Goal: Task Accomplishment & Management: Manage account settings

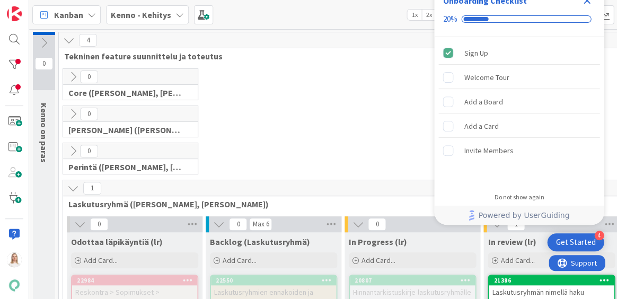
click at [587, 2] on icon "Close Checklist" at bounding box center [587, 0] width 13 height 13
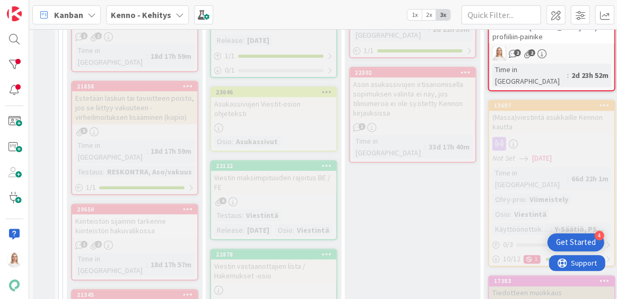
scroll to position [1520, 0]
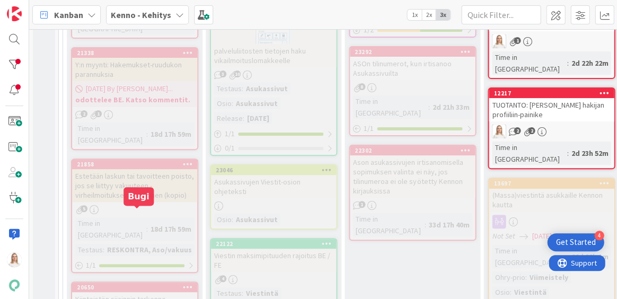
click at [137, 284] on div "20650" at bounding box center [137, 287] width 120 height 7
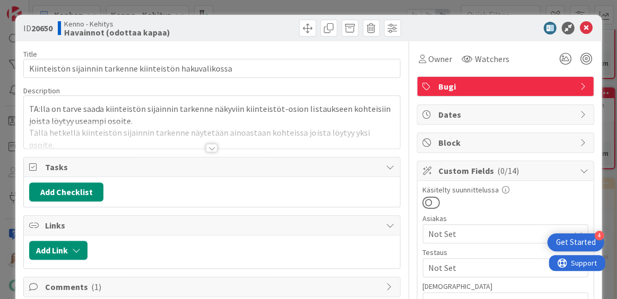
click at [212, 145] on div at bounding box center [212, 148] width 12 height 8
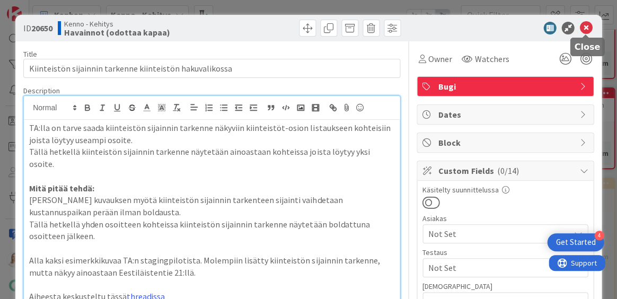
click at [584, 23] on icon at bounding box center [586, 28] width 13 height 13
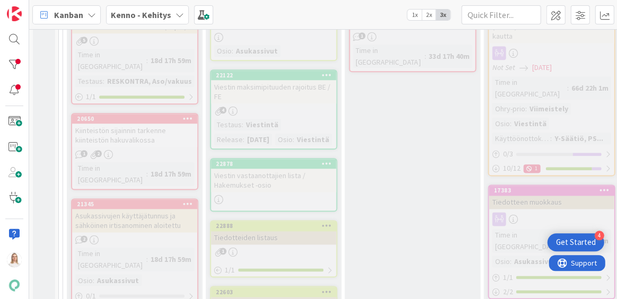
scroll to position [1696, 0]
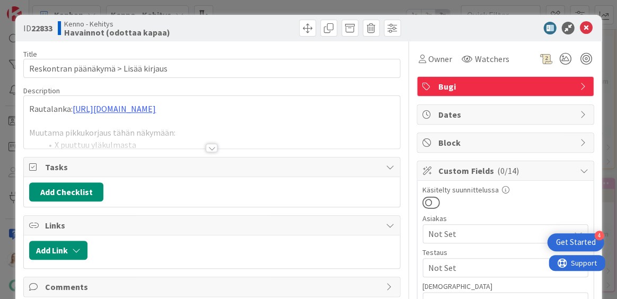
click at [212, 148] on div at bounding box center [212, 148] width 12 height 8
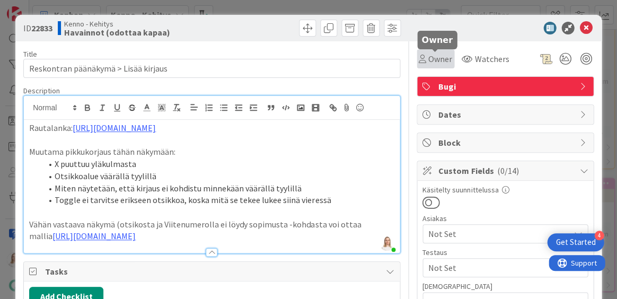
click at [433, 63] on span "Owner" at bounding box center [441, 59] width 24 height 13
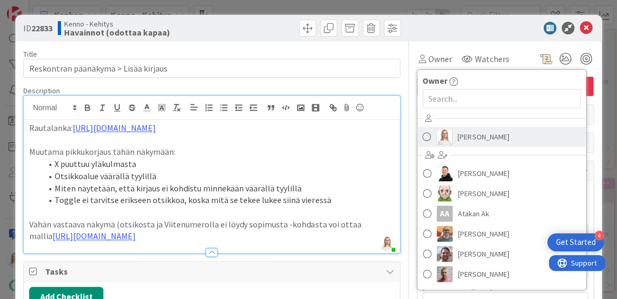
click at [463, 141] on span "Saara Lehtinen" at bounding box center [483, 137] width 51 height 16
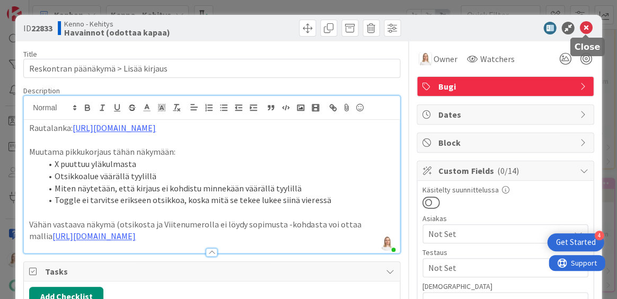
click at [584, 28] on icon at bounding box center [586, 28] width 13 height 13
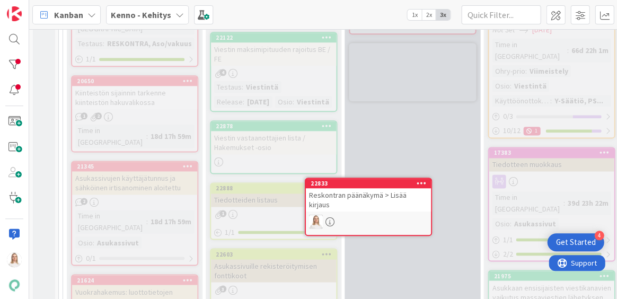
drag, startPoint x: 124, startPoint y: 210, endPoint x: 157, endPoint y: 210, distance: 33.4
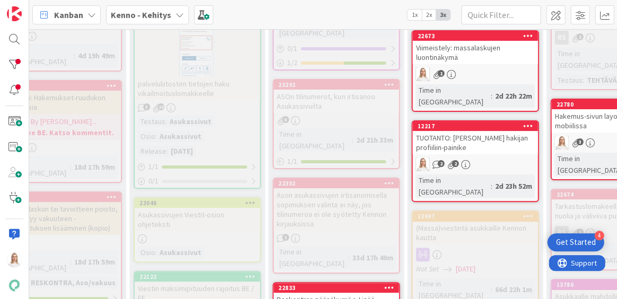
scroll to position [1513, 76]
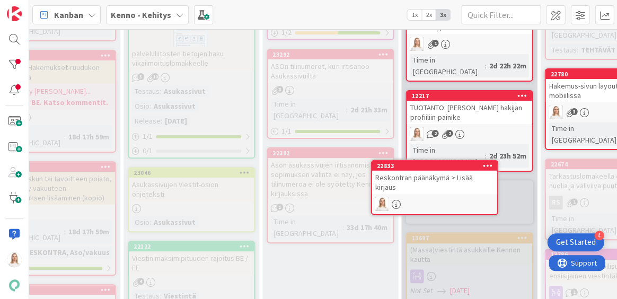
drag, startPoint x: 345, startPoint y: 186, endPoint x: 365, endPoint y: 181, distance: 21.1
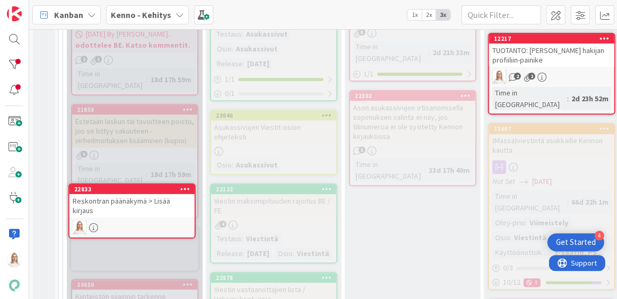
scroll to position [1596, 0]
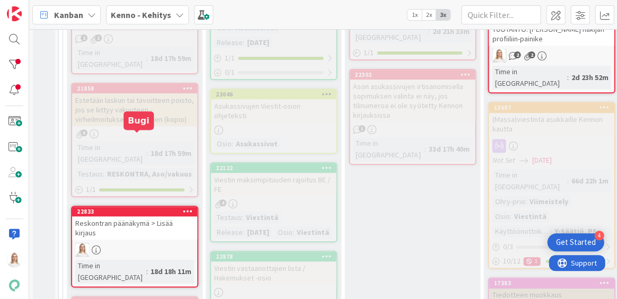
click at [145, 208] on div "22833" at bounding box center [137, 211] width 120 height 7
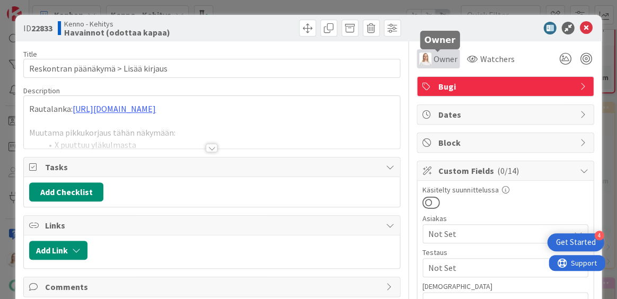
click at [448, 62] on span "Owner" at bounding box center [446, 59] width 24 height 13
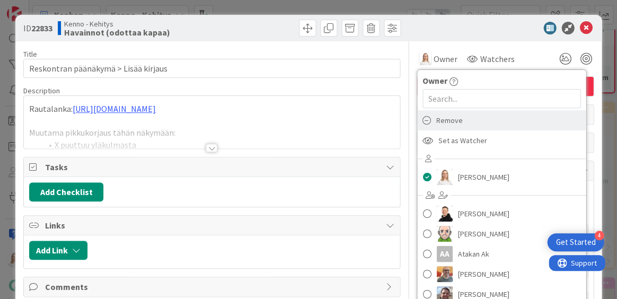
click at [463, 125] on div "Remove" at bounding box center [501, 120] width 169 height 20
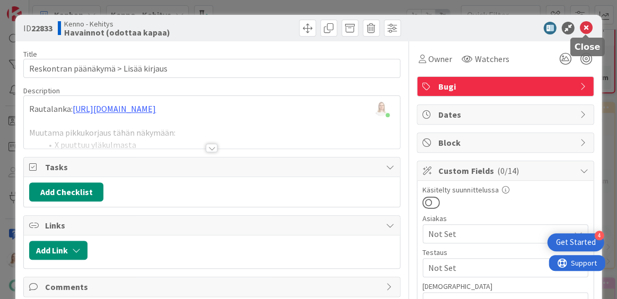
click at [587, 30] on icon at bounding box center [586, 28] width 13 height 13
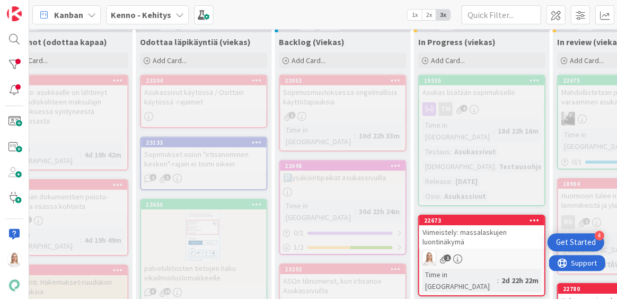
scroll to position [1359, 70]
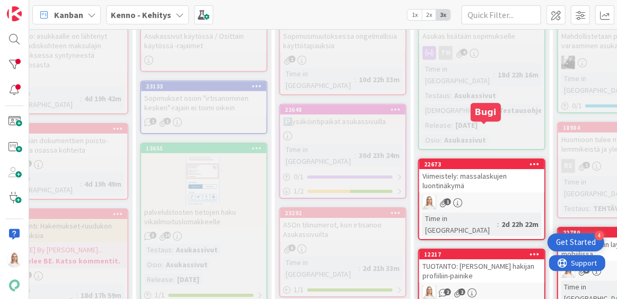
click at [482, 161] on div "22673" at bounding box center [484, 164] width 120 height 7
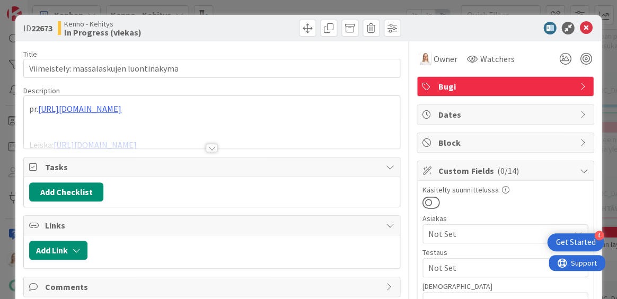
click at [212, 147] on div at bounding box center [212, 148] width 12 height 8
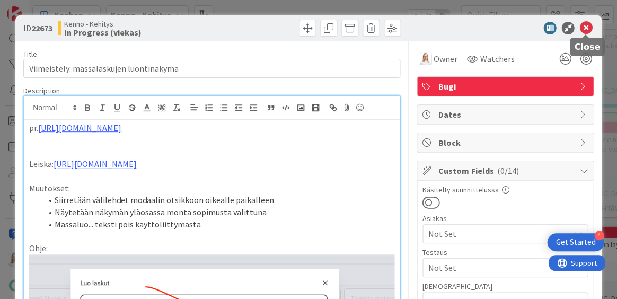
click at [587, 28] on icon at bounding box center [586, 28] width 13 height 13
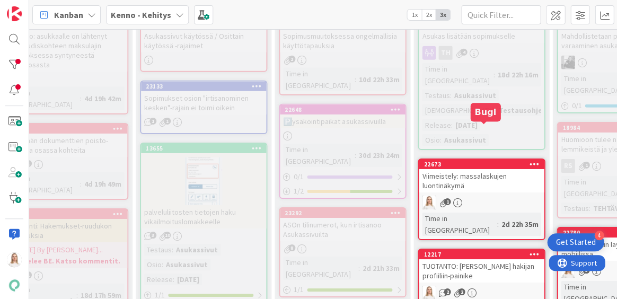
click at [474, 161] on div "22673" at bounding box center [484, 164] width 120 height 7
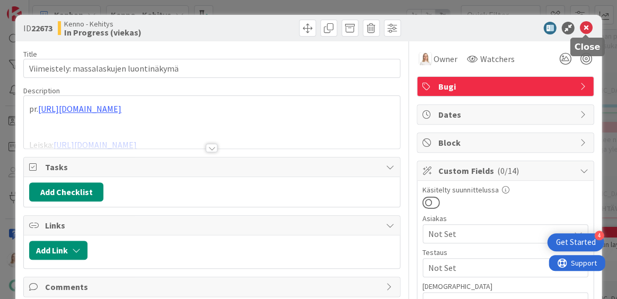
click at [588, 30] on icon at bounding box center [586, 28] width 13 height 13
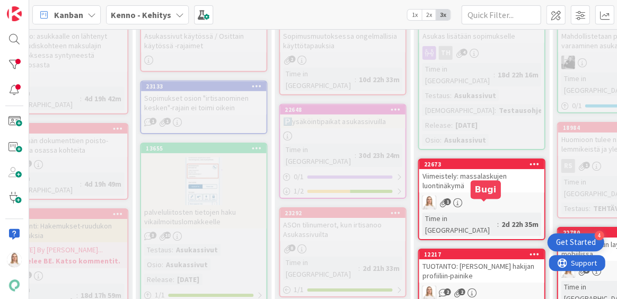
click at [477, 251] on div "12217" at bounding box center [484, 254] width 120 height 7
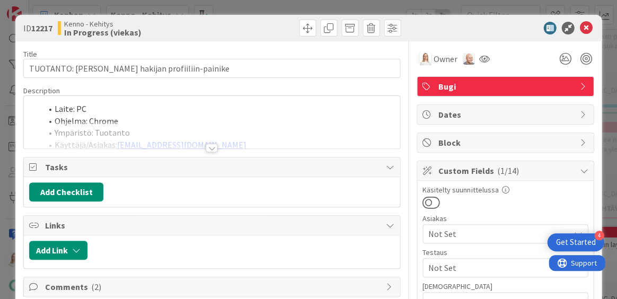
click at [210, 146] on div at bounding box center [212, 148] width 12 height 8
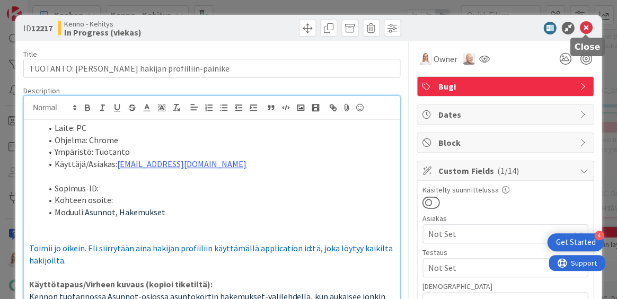
click at [587, 27] on icon at bounding box center [586, 28] width 13 height 13
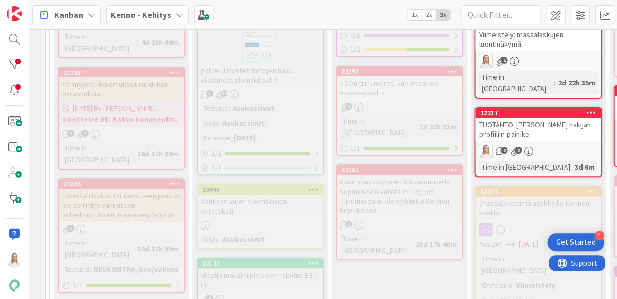
scroll to position [1502, 13]
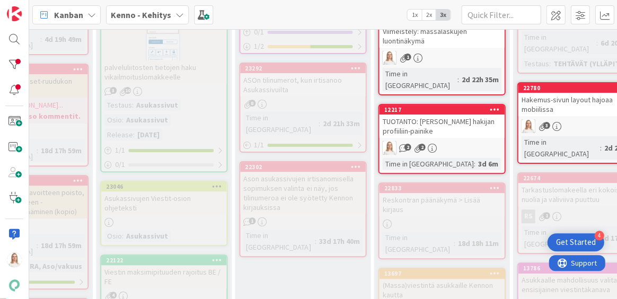
click at [456, 185] on div "22833" at bounding box center [444, 188] width 120 height 7
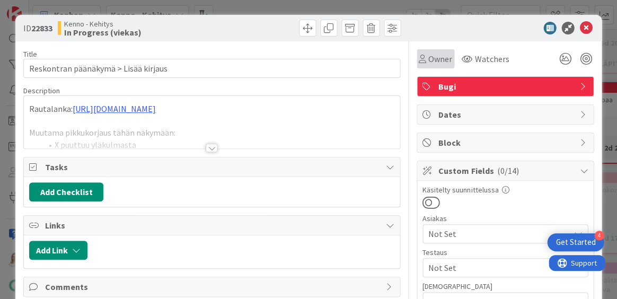
click at [440, 66] on div "Owner" at bounding box center [436, 58] width 38 height 19
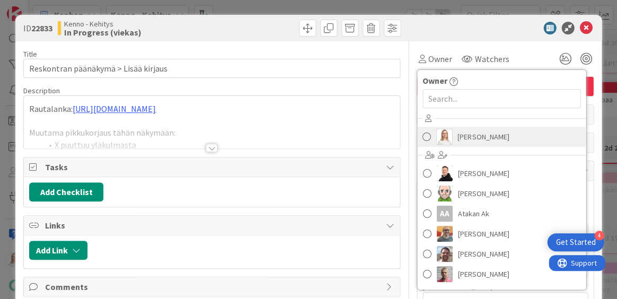
click at [473, 133] on span "Saara Lehtinen" at bounding box center [483, 137] width 51 height 16
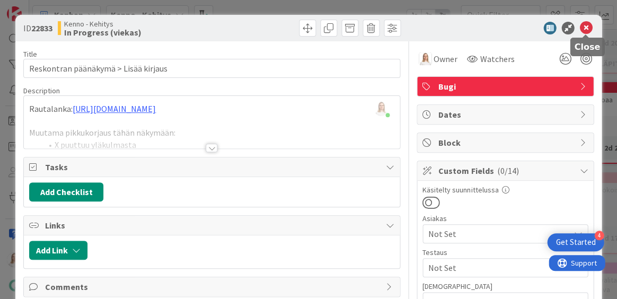
click at [586, 32] on icon at bounding box center [586, 28] width 13 height 13
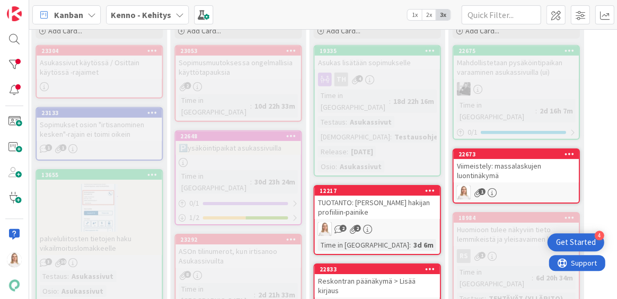
scroll to position [1327, 189]
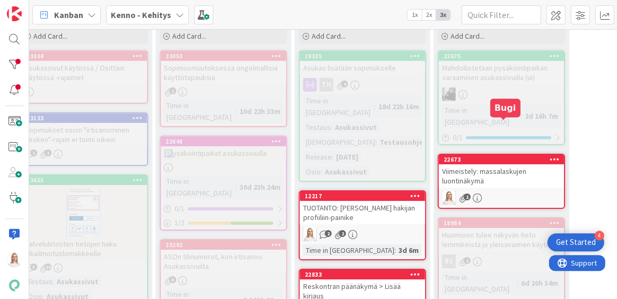
click at [510, 156] on div "22673" at bounding box center [503, 159] width 120 height 7
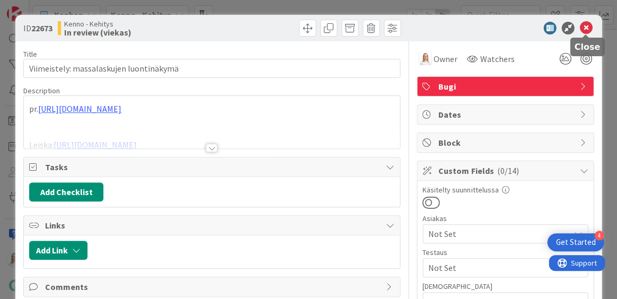
click at [585, 30] on icon at bounding box center [586, 28] width 13 height 13
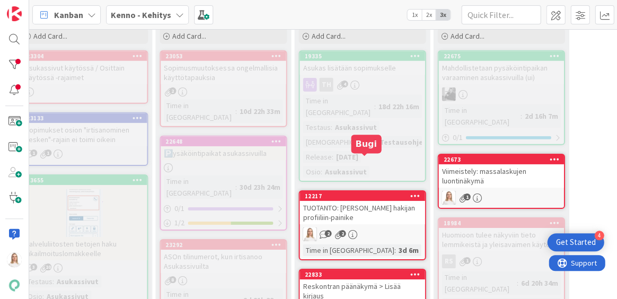
click at [362, 193] on div "12217" at bounding box center [364, 196] width 120 height 7
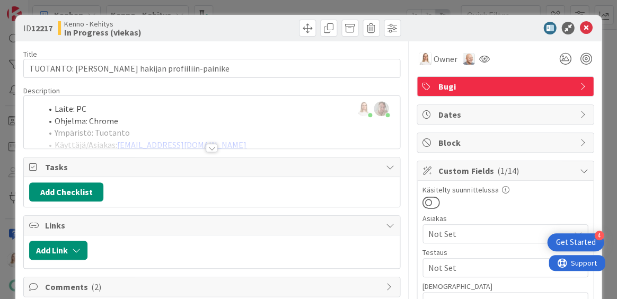
click at [207, 146] on div at bounding box center [212, 148] width 12 height 8
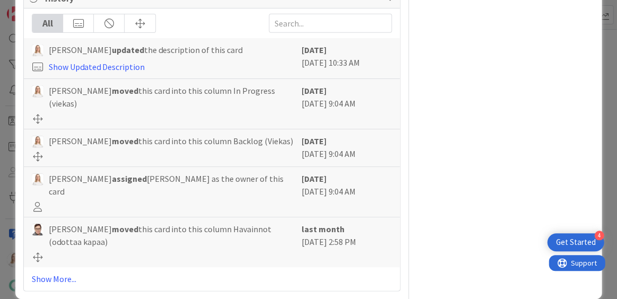
scroll to position [1241, 0]
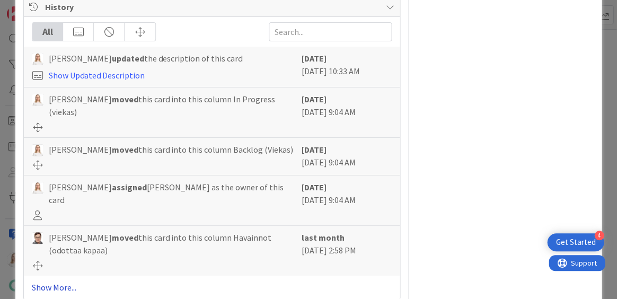
click at [48, 281] on link "Show More..." at bounding box center [212, 287] width 360 height 13
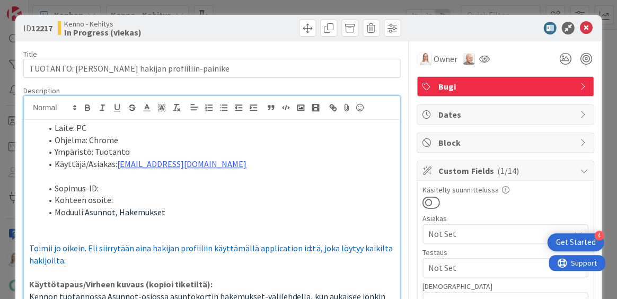
scroll to position [0, 0]
click at [586, 30] on icon at bounding box center [586, 28] width 13 height 13
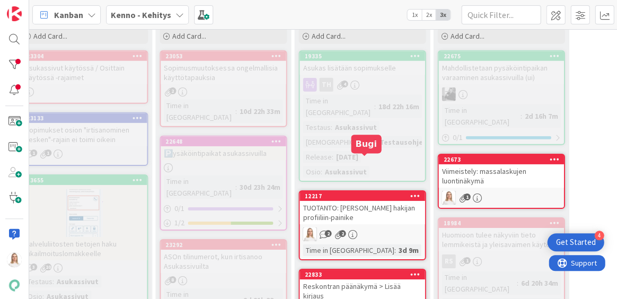
click at [349, 193] on div "12217" at bounding box center [364, 196] width 120 height 7
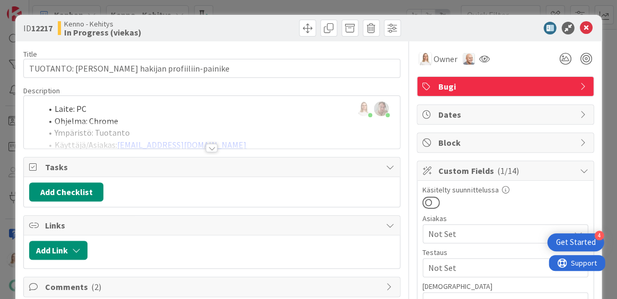
click at [213, 144] on div at bounding box center [212, 148] width 12 height 8
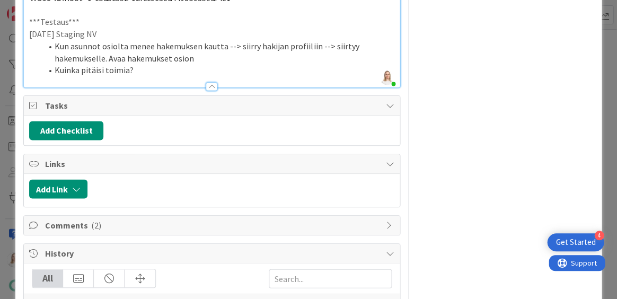
scroll to position [1002, 0]
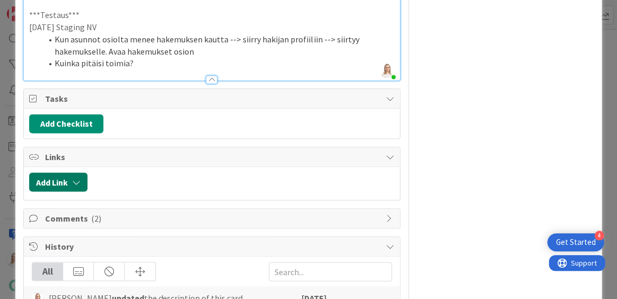
click at [81, 178] on icon "button" at bounding box center [76, 182] width 8 height 8
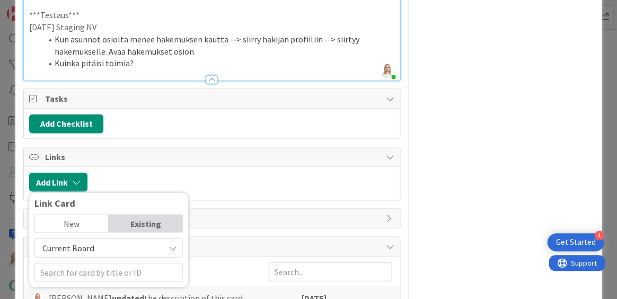
click at [135, 172] on div at bounding box center [244, 181] width 302 height 19
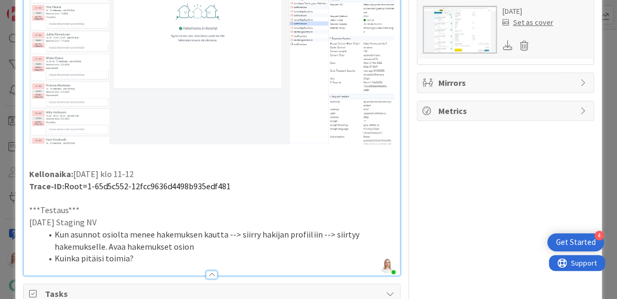
scroll to position [1022, 0]
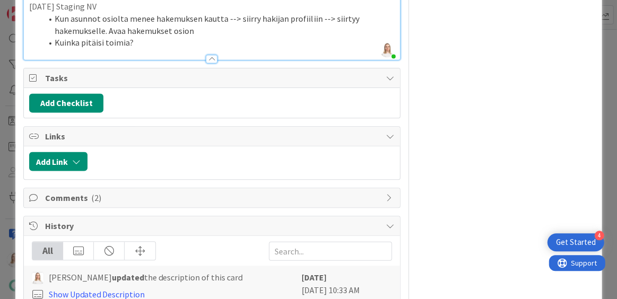
click at [386, 194] on icon at bounding box center [390, 198] width 8 height 8
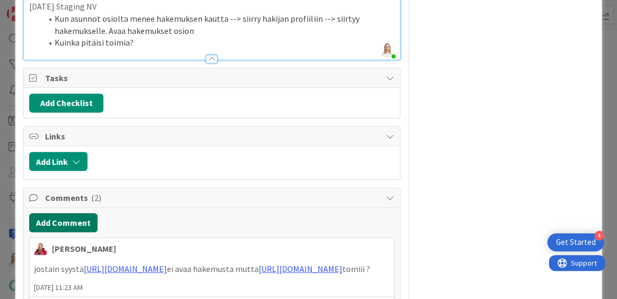
click at [68, 213] on button "Add Comment" at bounding box center [63, 222] width 68 height 19
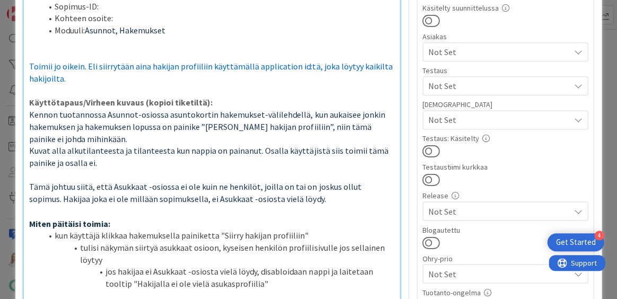
scroll to position [180, 0]
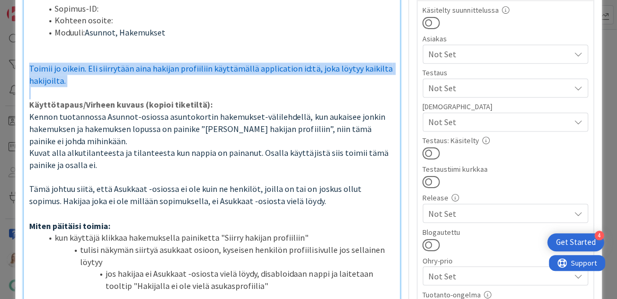
drag, startPoint x: 30, startPoint y: 64, endPoint x: 72, endPoint y: 85, distance: 47.4
copy span "Toimii jo oikein. Eli siirrytään aina hakijan profiiliin käyttämällä applicatio…"
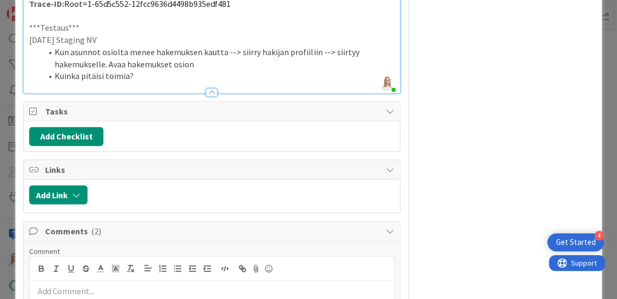
scroll to position [1035, 0]
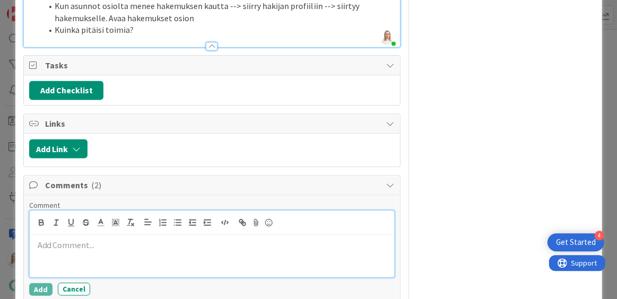
click at [50, 239] on p at bounding box center [212, 245] width 356 height 12
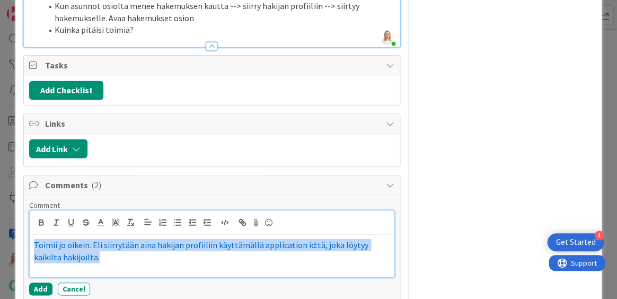
drag, startPoint x: 49, startPoint y: 233, endPoint x: 86, endPoint y: 249, distance: 40.4
click at [86, 249] on div "Toimii jo oikein. Eli siirrytään aina hakijan profiiliin käyttämällä applicatio…" at bounding box center [212, 255] width 364 height 42
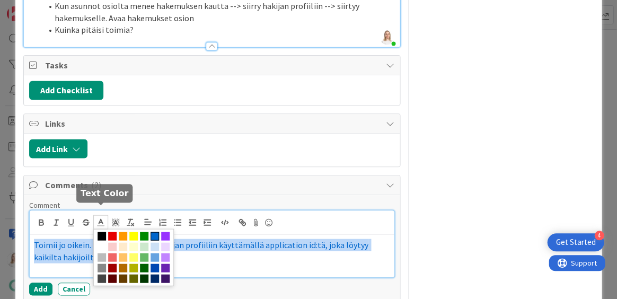
click at [100, 222] on line at bounding box center [100, 222] width 3 height 0
click at [100, 232] on span at bounding box center [102, 236] width 8 height 8
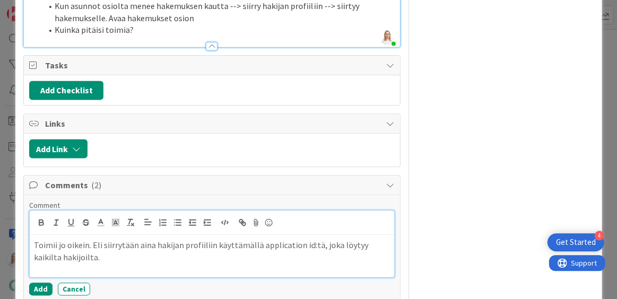
click at [76, 248] on p "Toimii jo oikein. Eli siirrytään aina hakijan profiiliin käyttämällä applicatio…" at bounding box center [212, 251] width 356 height 24
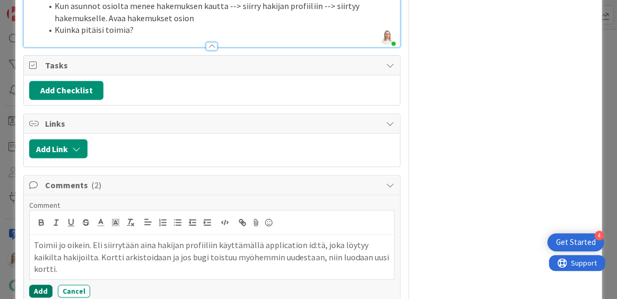
click at [38, 285] on button "Add" at bounding box center [40, 291] width 23 height 13
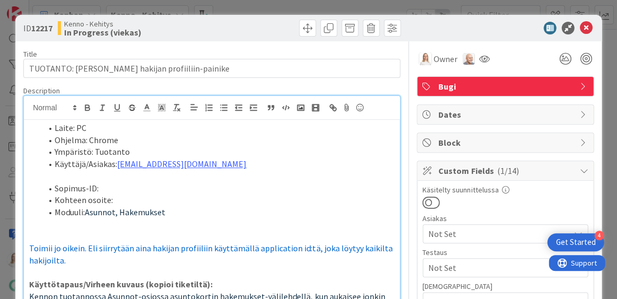
scroll to position [0, 0]
click at [352, 25] on span at bounding box center [350, 28] width 17 height 17
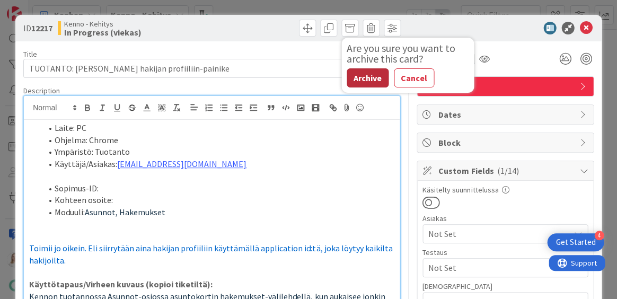
click at [363, 74] on button "Archive" at bounding box center [368, 77] width 42 height 19
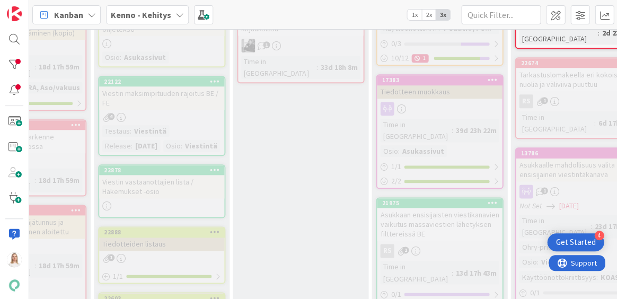
scroll to position [1689, 112]
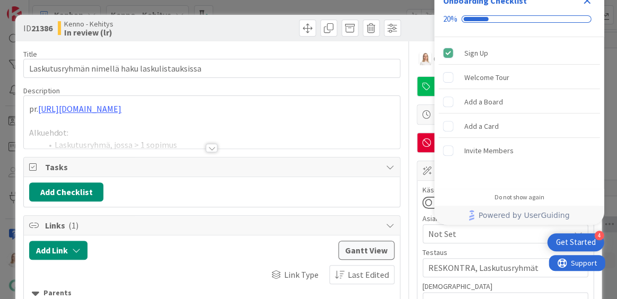
click at [585, 2] on icon "Close Checklist" at bounding box center [587, 0] width 7 height 7
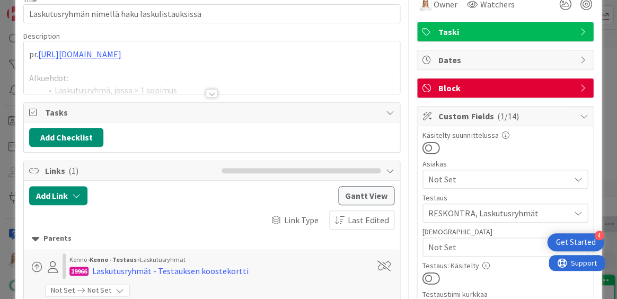
scroll to position [59, 0]
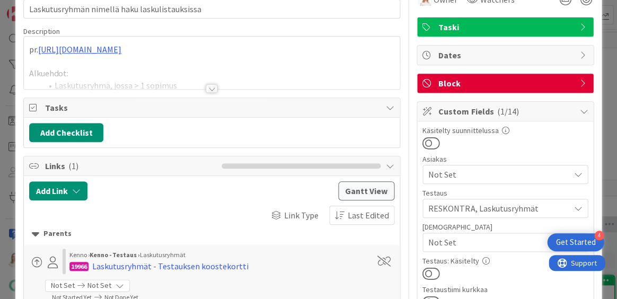
click at [213, 89] on div at bounding box center [212, 88] width 12 height 8
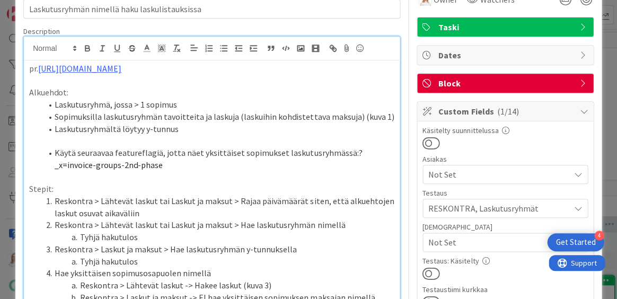
drag, startPoint x: 346, startPoint y: 151, endPoint x: 346, endPoint y: 156, distance: 5.8
click at [346, 156] on li "Käytä seuraavaa featureflagiä, jotta näet yksittäiset sopimukset laskutusryhmäs…" at bounding box center [218, 159] width 353 height 24
copy li "Käytä seuraavaa featureflagiä, jotta näet yksittäiset sopimukset laskutusryhmäs…"
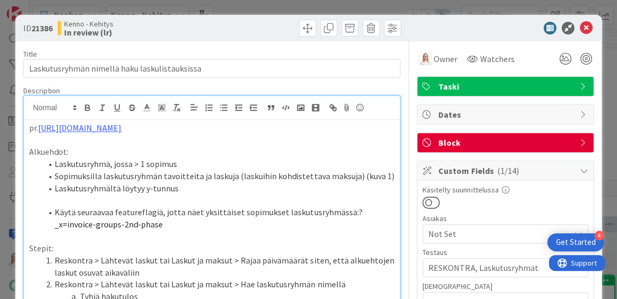
scroll to position [0, 0]
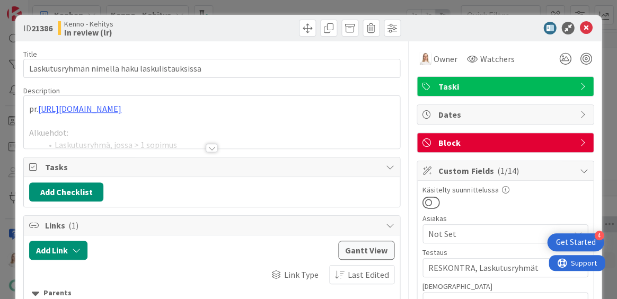
click at [211, 146] on div at bounding box center [212, 148] width 12 height 8
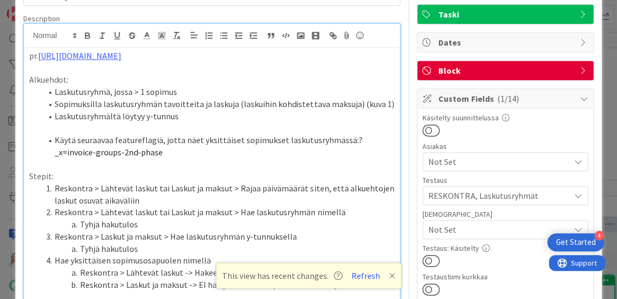
scroll to position [71, 0]
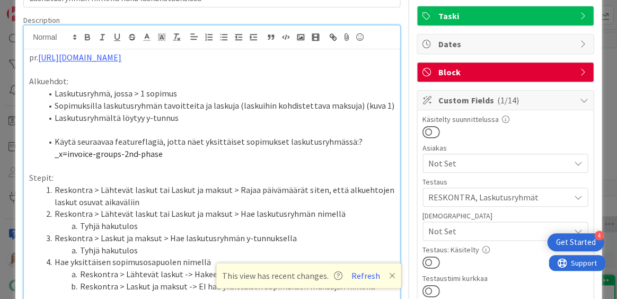
drag, startPoint x: 347, startPoint y: 138, endPoint x: 350, endPoint y: 147, distance: 9.6
click at [350, 147] on li "Käytä seuraavaa featureflagiä, jotta näet yksittäiset sopimukset laskutusryhmäs…" at bounding box center [218, 148] width 353 height 24
copy li "Käytä seuraavaa featureflagiä, jotta näet yksittäiset sopimukset laskutusryhmäs…"
